Goal: Task Accomplishment & Management: Use online tool/utility

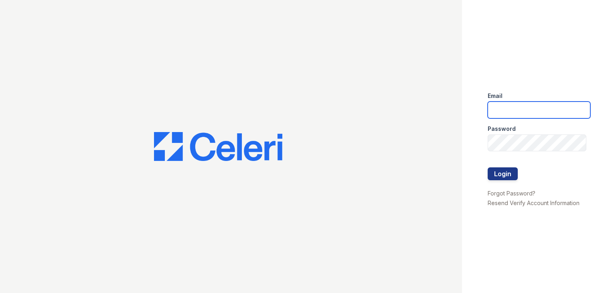
click at [505, 111] on input "email" at bounding box center [538, 109] width 103 height 17
type input "Anavarro@21CPM"
drag, startPoint x: 550, startPoint y: 110, endPoint x: 494, endPoint y: 107, distance: 55.8
click at [494, 107] on input "Anavarro@21CPM" at bounding box center [538, 109] width 103 height 17
click at [514, 107] on input "email" at bounding box center [538, 109] width 103 height 17
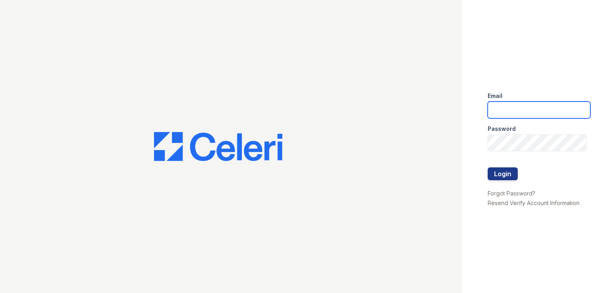
type input "AdrianaRE@aol.com"
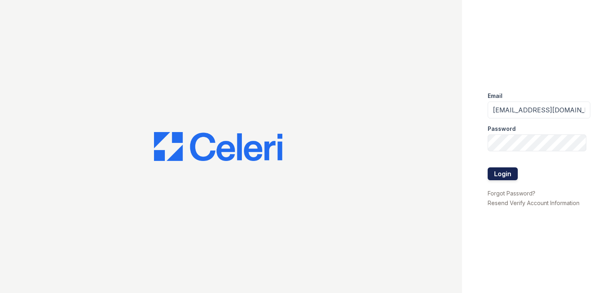
click at [505, 172] on button "Login" at bounding box center [502, 173] width 30 height 13
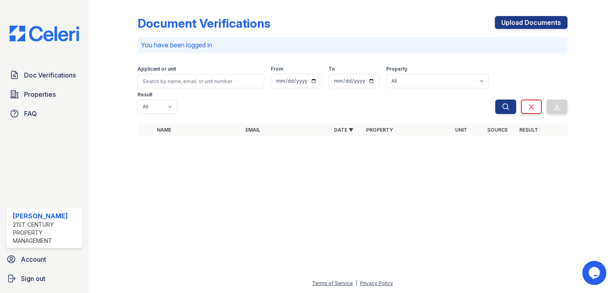
click at [259, 218] on div at bounding box center [352, 217] width 502 height 121
click at [521, 22] on link "Upload Documents" at bounding box center [531, 22] width 73 height 13
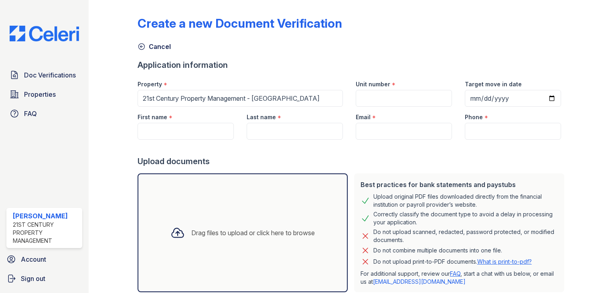
click at [412, 46] on div "Cancel" at bounding box center [353, 44] width 430 height 14
click at [53, 77] on span "Doc Verifications" at bounding box center [50, 75] width 52 height 10
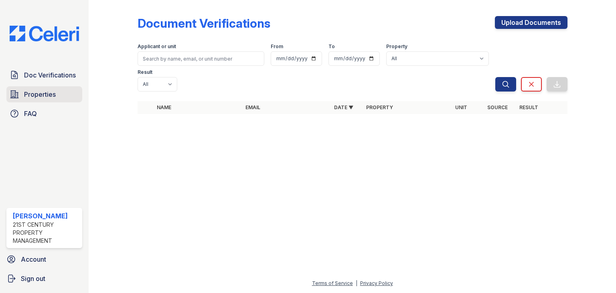
click at [52, 93] on span "Properties" at bounding box center [40, 94] width 32 height 10
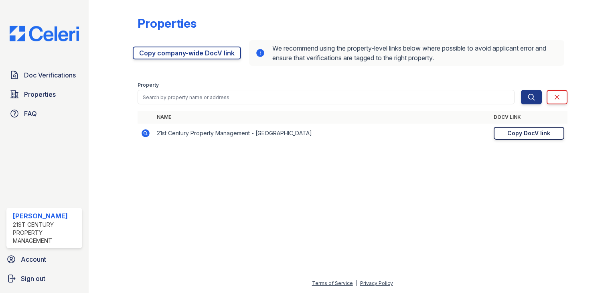
click at [539, 133] on div "Copy DocV link" at bounding box center [528, 133] width 43 height 8
